Goal: Book appointment/travel/reservation

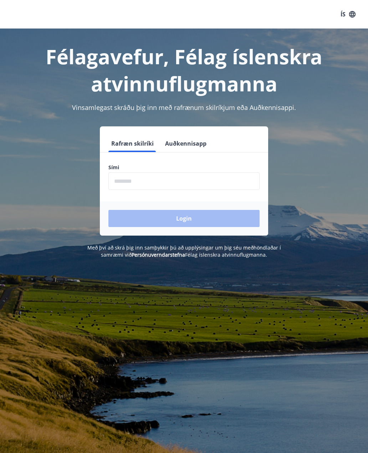
click at [125, 180] on input "phone" at bounding box center [184, 180] width 151 height 17
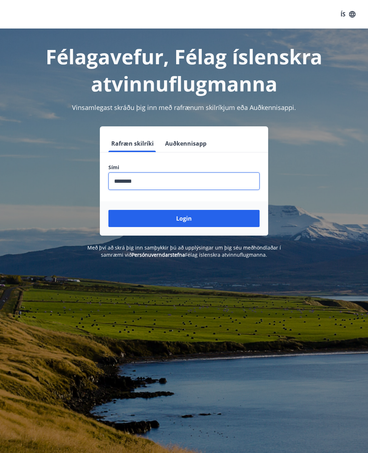
type input "********"
click at [202, 221] on button "Login" at bounding box center [184, 218] width 151 height 17
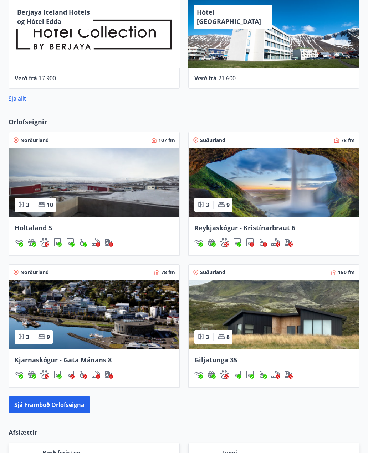
scroll to position [353, 0]
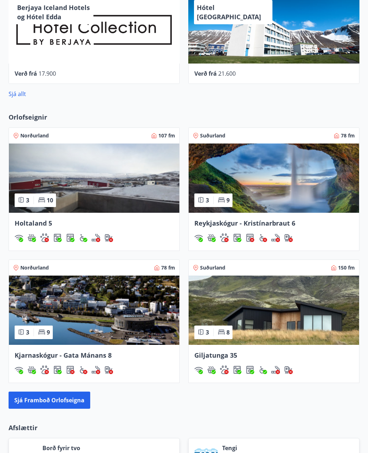
click at [235, 302] on img at bounding box center [274, 310] width 171 height 69
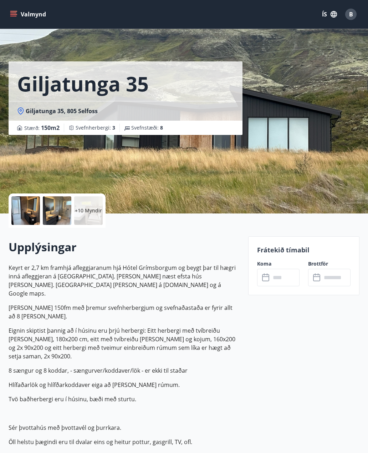
scroll to position [1, 0]
click at [291, 165] on div "Giljatunga 35 Giljatunga 35, 805 Selfoss Stærð : 150 m2 [GEOGRAPHIC_DATA] : 3 S…" at bounding box center [184, 106] width 351 height 214
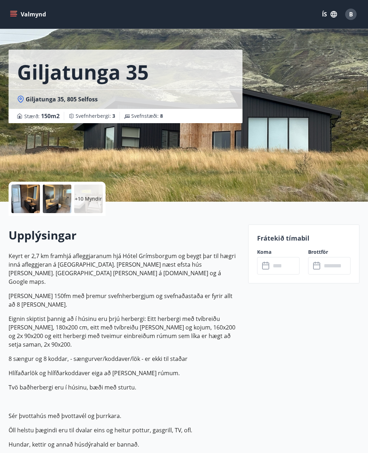
scroll to position [50, 0]
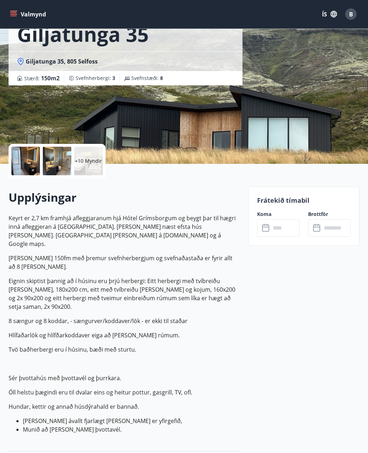
click at [39, 161] on div at bounding box center [25, 161] width 29 height 29
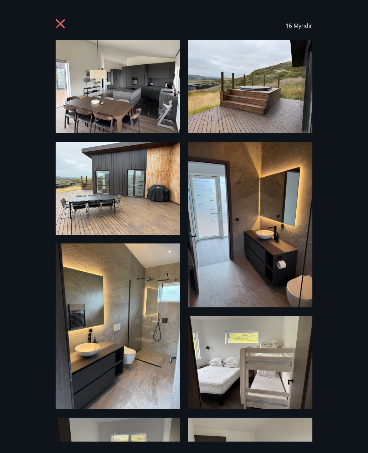
click at [95, 82] on img at bounding box center [118, 86] width 124 height 93
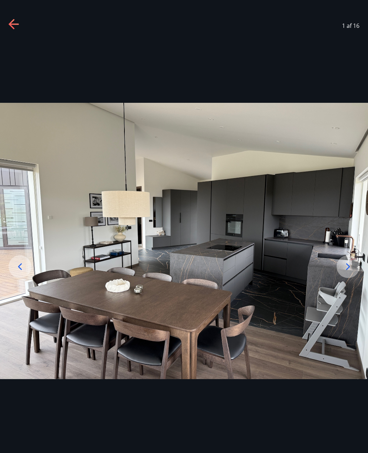
scroll to position [53, 0]
click at [347, 272] on icon at bounding box center [348, 266] width 11 height 11
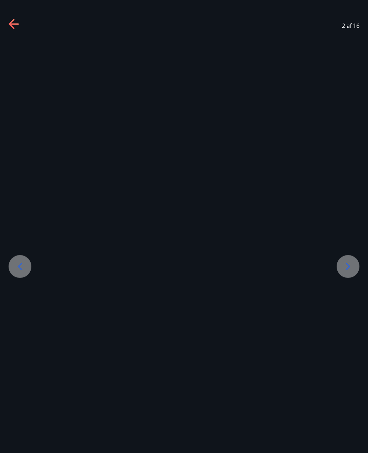
scroll to position [53, 0]
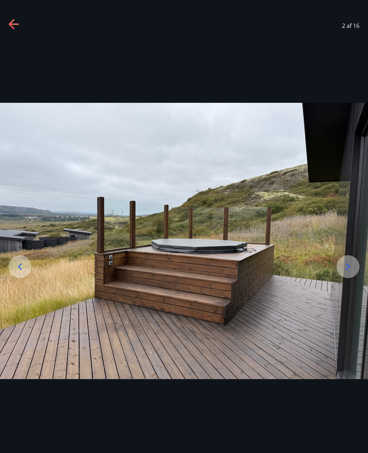
click at [348, 278] on div at bounding box center [348, 266] width 23 height 23
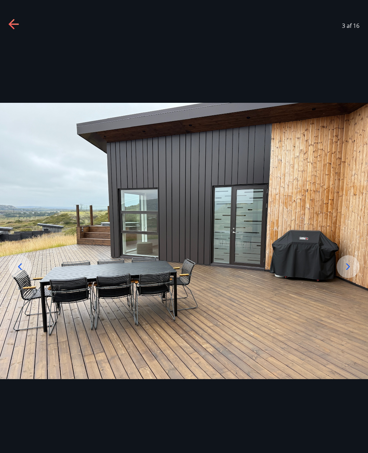
click at [348, 278] on div at bounding box center [348, 266] width 23 height 23
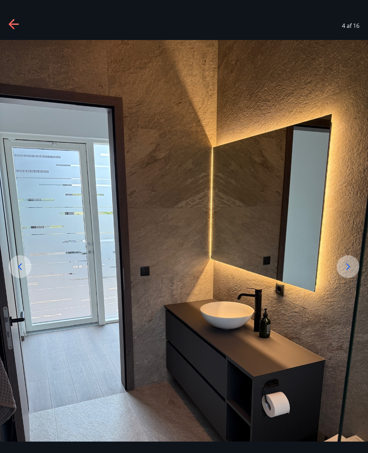
click at [350, 272] on icon at bounding box center [348, 266] width 11 height 11
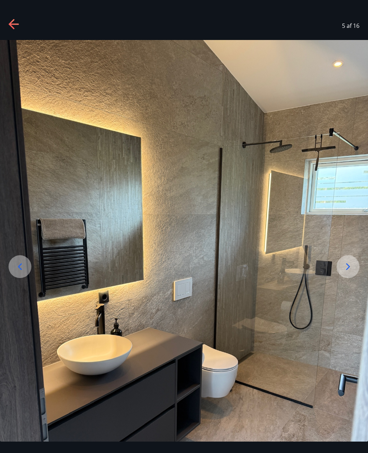
click at [348, 270] on icon at bounding box center [349, 266] width 4 height 7
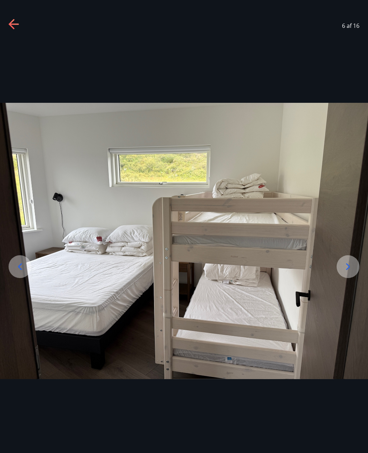
click at [352, 272] on icon at bounding box center [348, 266] width 11 height 11
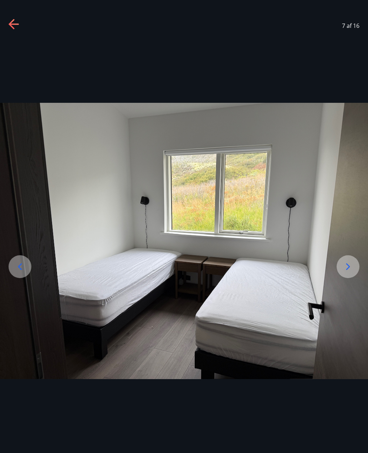
click at [347, 272] on icon at bounding box center [348, 266] width 11 height 11
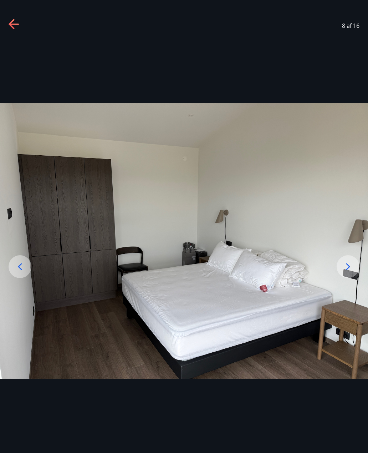
click at [352, 272] on icon at bounding box center [348, 266] width 11 height 11
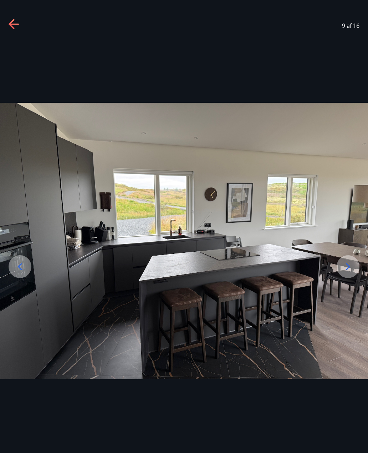
click at [349, 272] on icon at bounding box center [348, 266] width 11 height 11
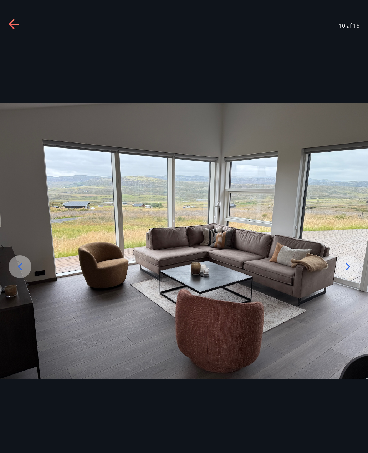
click at [353, 272] on icon at bounding box center [348, 266] width 11 height 11
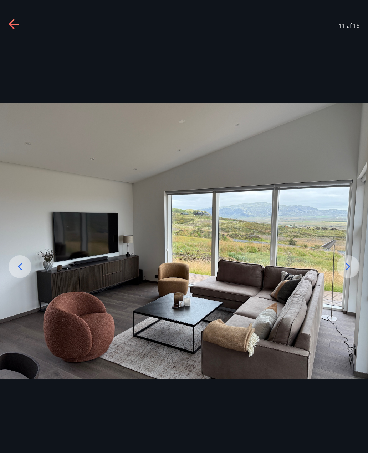
click at [349, 272] on icon at bounding box center [348, 266] width 11 height 11
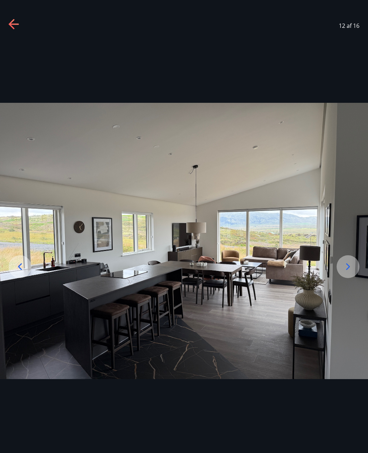
click at [349, 272] on icon at bounding box center [348, 266] width 11 height 11
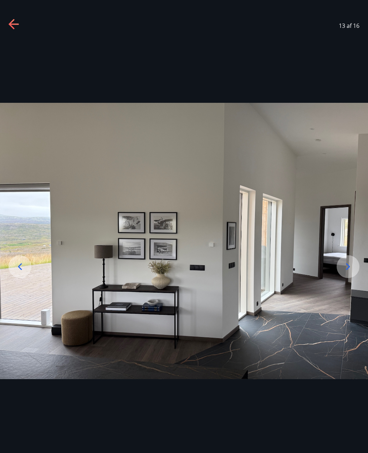
click at [350, 272] on icon at bounding box center [348, 266] width 11 height 11
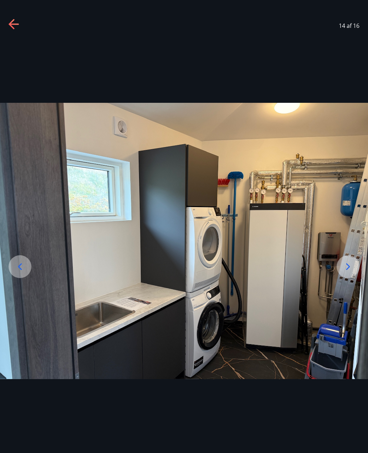
click at [352, 272] on icon at bounding box center [348, 266] width 11 height 11
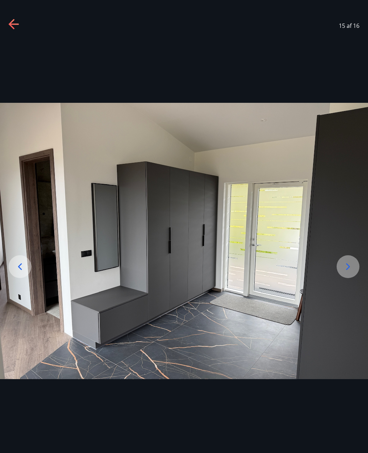
click at [350, 272] on icon at bounding box center [348, 266] width 11 height 11
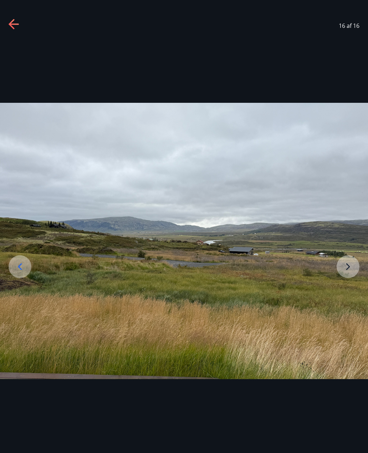
click at [152, 238] on img at bounding box center [184, 241] width 368 height 276
click at [348, 280] on img at bounding box center [184, 241] width 368 height 276
click at [345, 278] on img at bounding box center [184, 241] width 368 height 276
click at [15, 23] on icon at bounding box center [14, 24] width 11 height 11
